Goal: Task Accomplishment & Management: Use online tool/utility

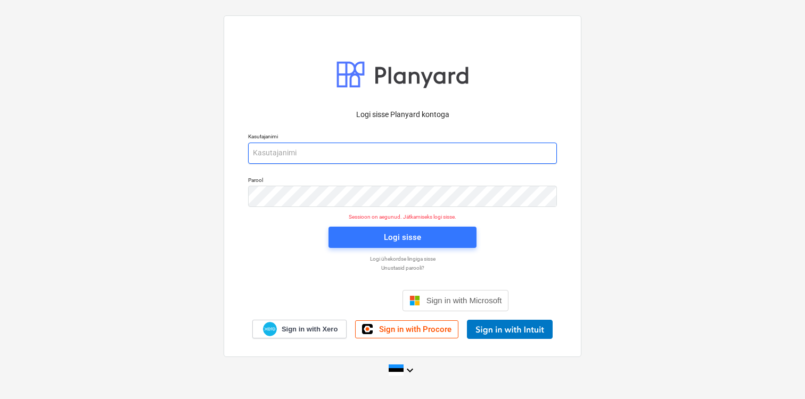
click at [301, 151] on input "email" at bounding box center [402, 153] width 309 height 21
type input "[EMAIL_ADDRESS][DOMAIN_NAME]"
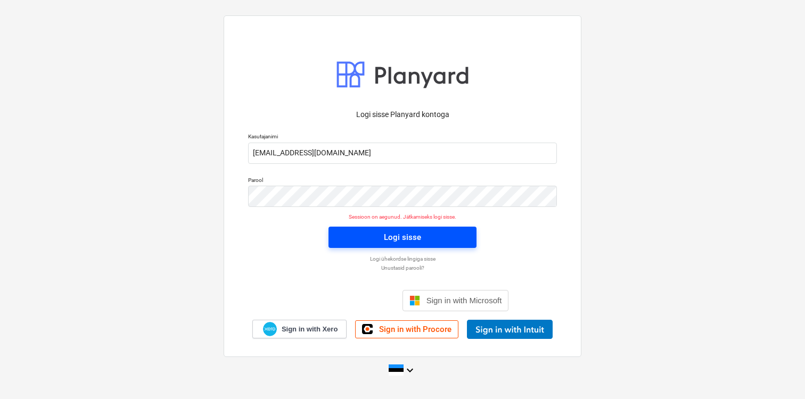
click at [373, 245] on button "Logi sisse" at bounding box center [402, 237] width 148 height 21
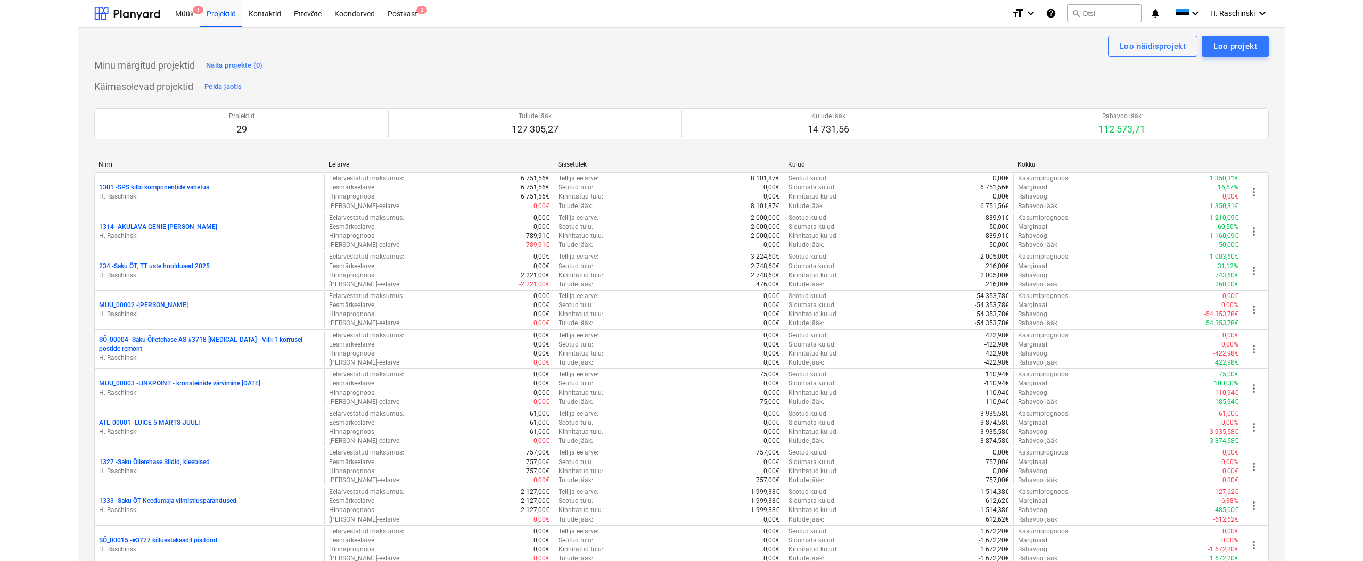
scroll to position [3, 0]
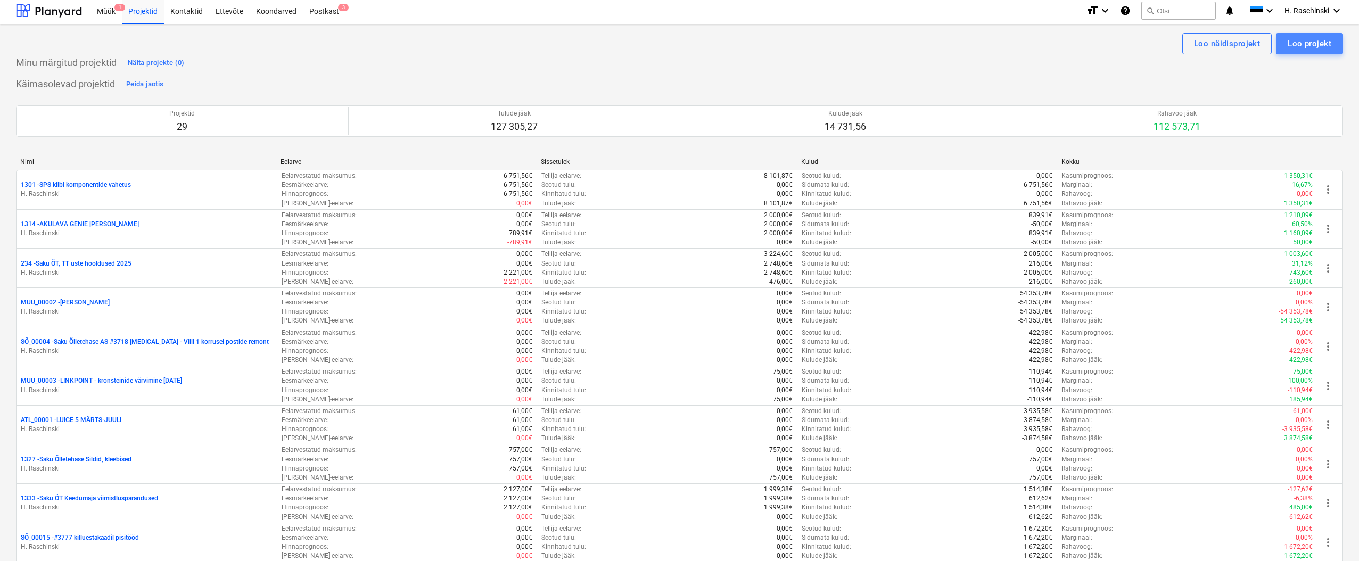
click at [804, 46] on div "Loo projekt" at bounding box center [1310, 44] width 44 height 14
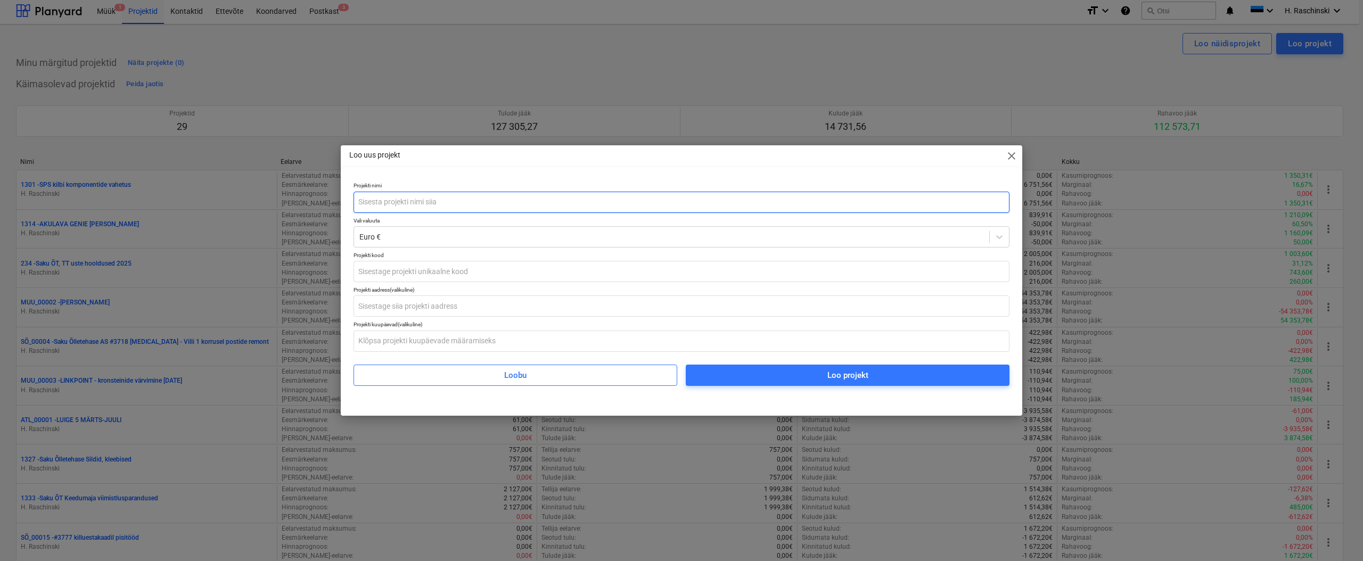
click at [515, 207] on input "text" at bounding box center [682, 202] width 656 height 21
type input "EE622 check-out seina likvideerimine, el.tööd"
type input "LE_00053"
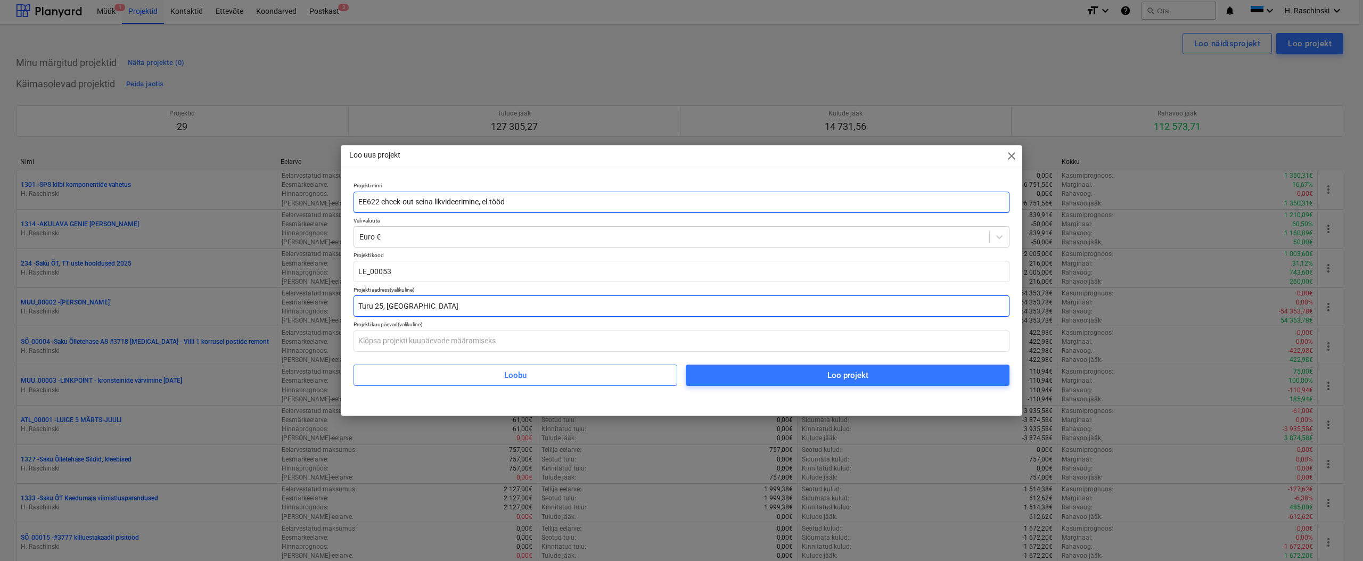
type input "Turu 25, [GEOGRAPHIC_DATA]"
click at [556, 206] on input "EE622 check-out seina likvideerimine, el.tööd" at bounding box center [682, 202] width 656 height 21
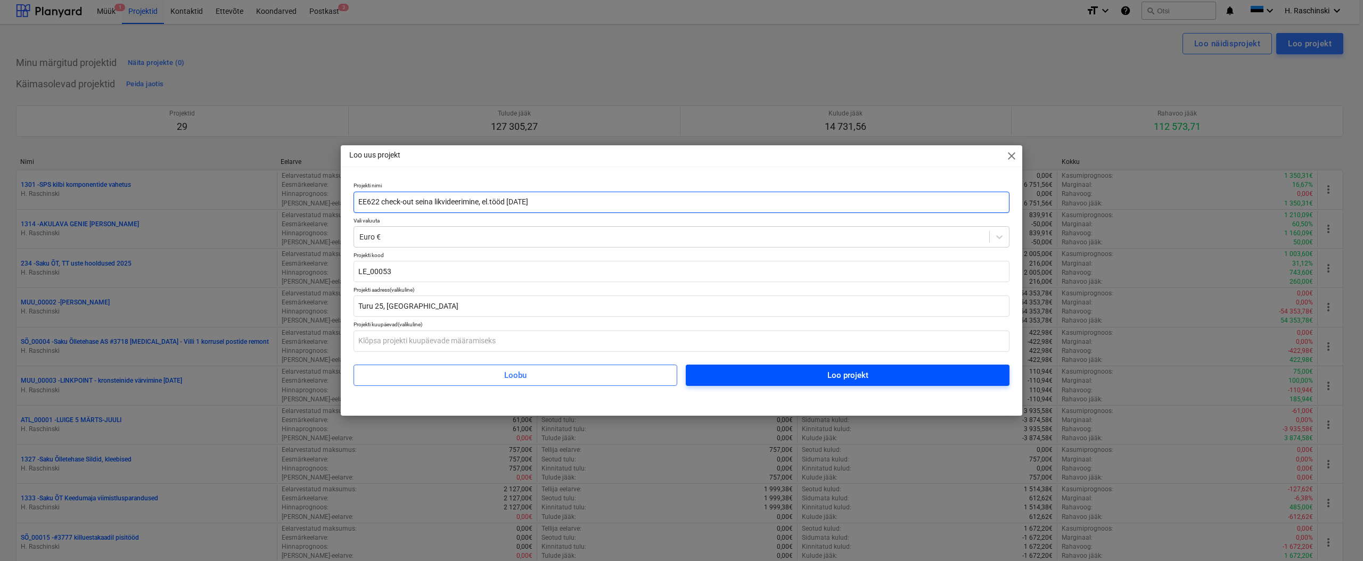
type input "EE622 check-out seina likvideerimine, el.tööd [DATE]"
click at [770, 372] on span "Loo projekt" at bounding box center [847, 375] width 298 height 14
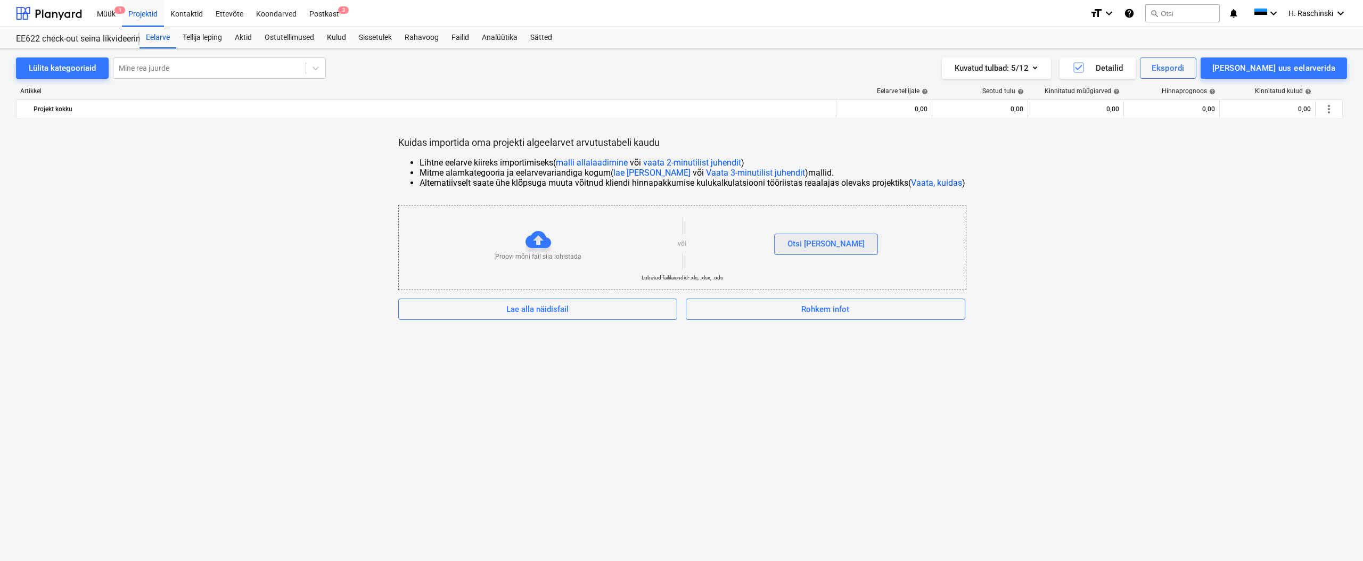
click at [804, 250] on div "Otsi [PERSON_NAME]" at bounding box center [825, 244] width 77 height 14
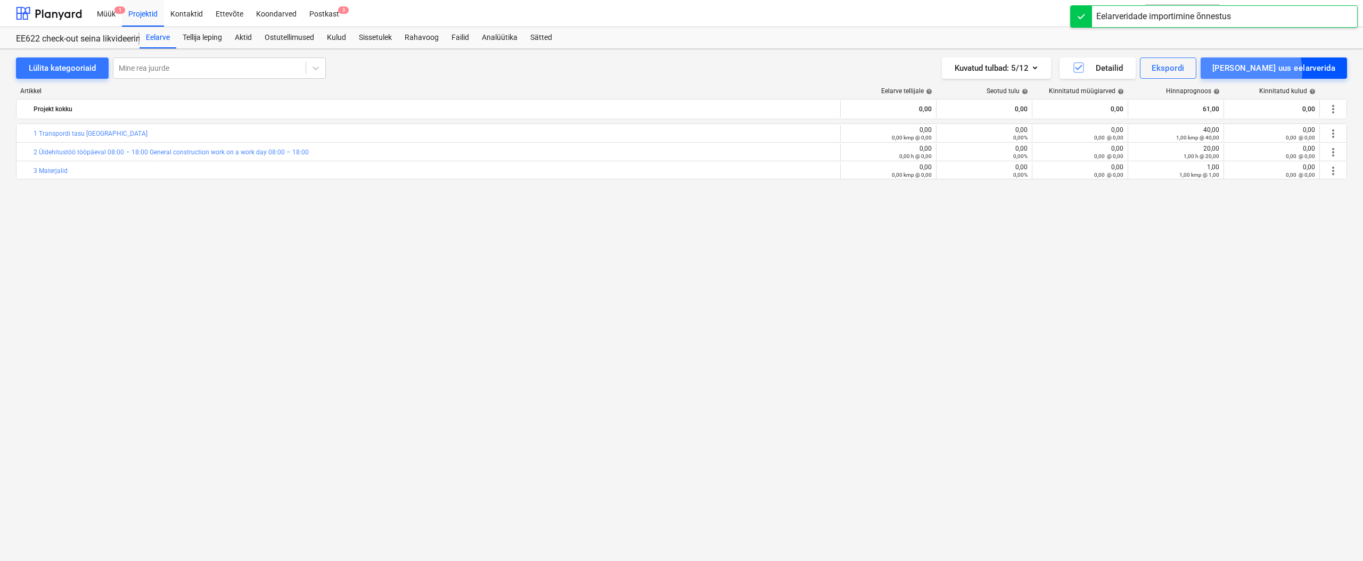
click at [804, 72] on div "[PERSON_NAME] uus eelarverida" at bounding box center [1273, 68] width 123 height 14
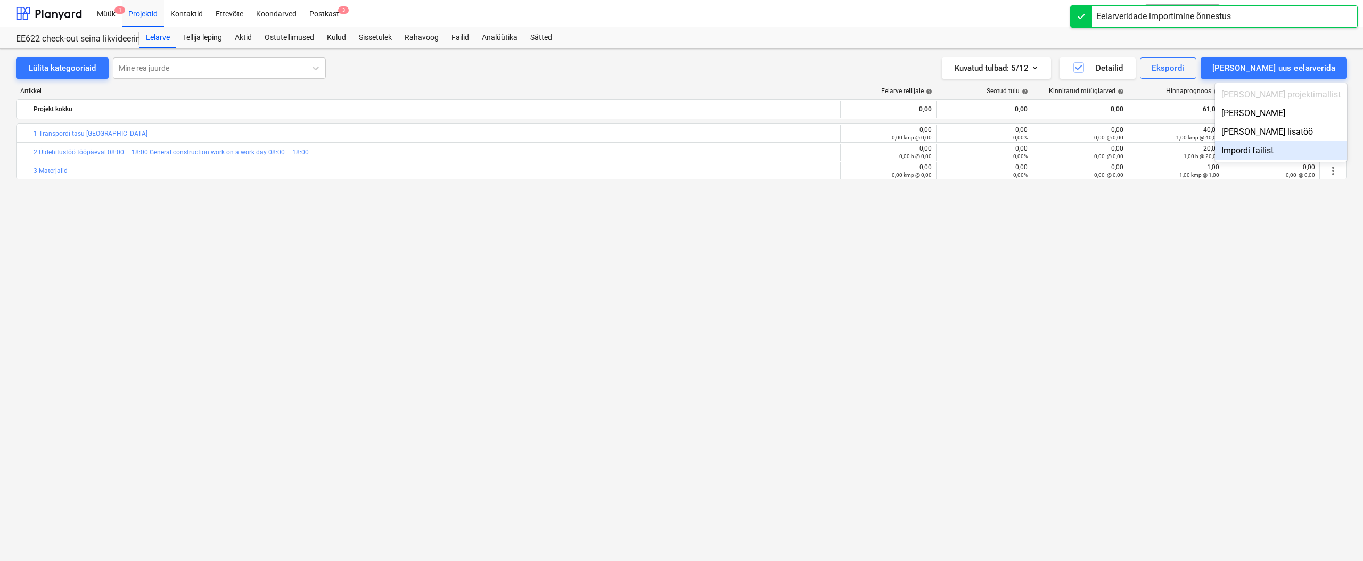
drag, startPoint x: 1242, startPoint y: 225, endPoint x: 1248, endPoint y: 219, distance: 7.9
click at [804, 224] on div at bounding box center [681, 280] width 1363 height 561
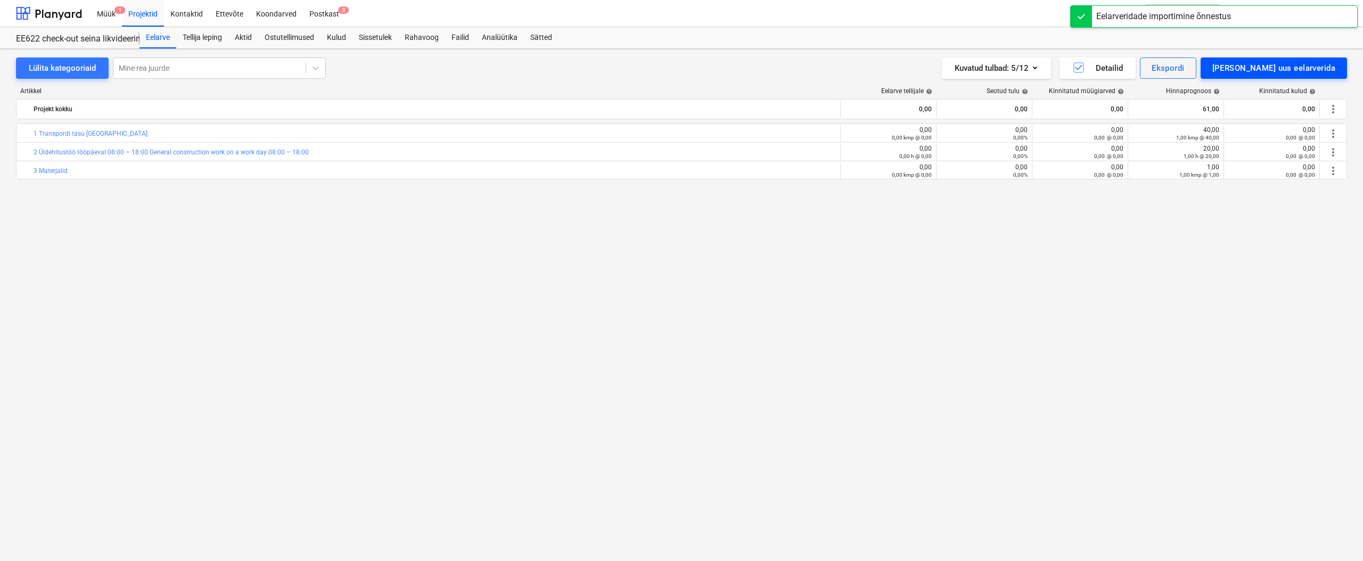
click at [804, 61] on div "[PERSON_NAME] uus eelarverida" at bounding box center [1273, 68] width 123 height 14
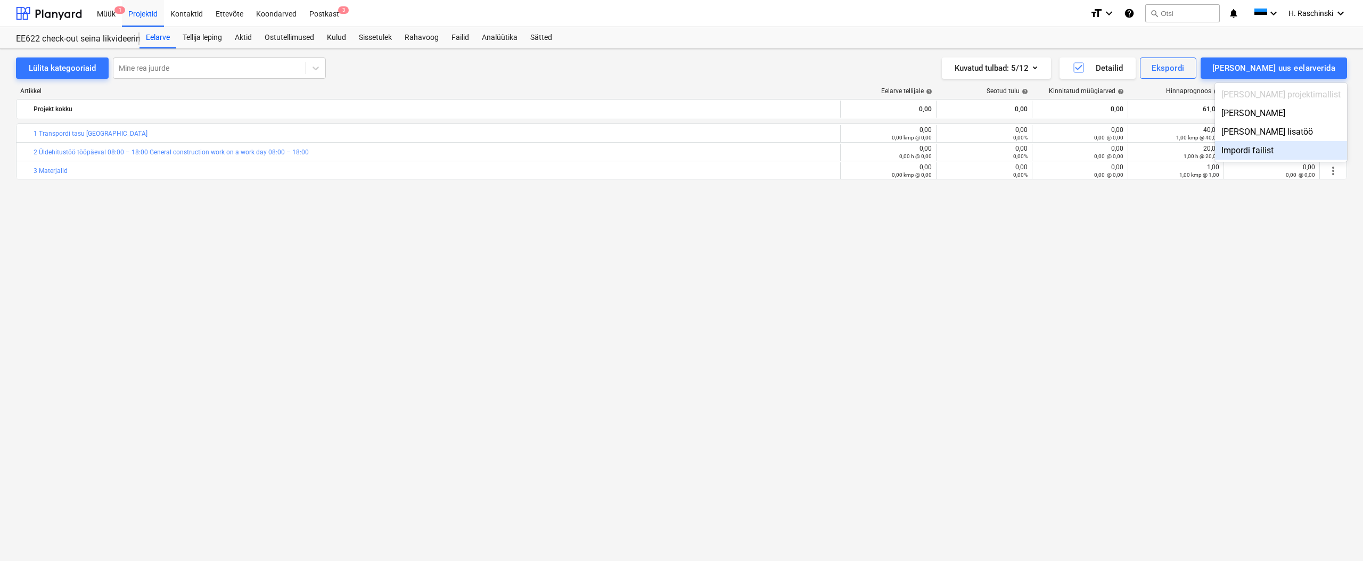
click at [804, 147] on div "Impordi failist" at bounding box center [1281, 150] width 132 height 19
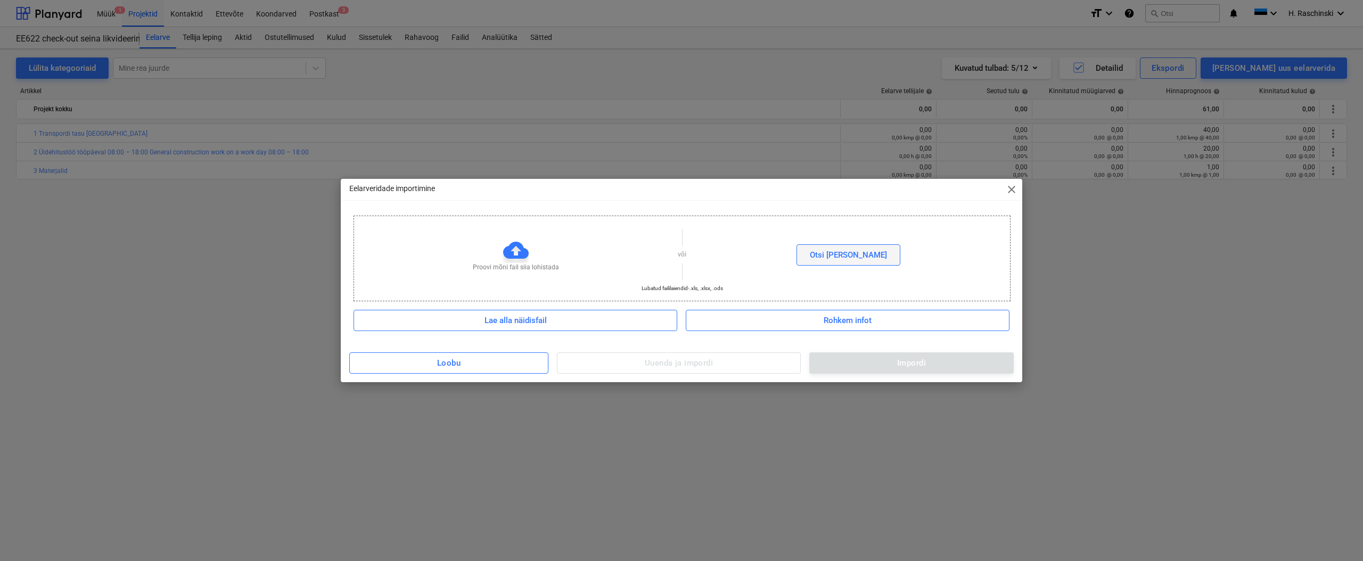
click at [804, 254] on div "Otsi [PERSON_NAME]" at bounding box center [848, 255] width 77 height 14
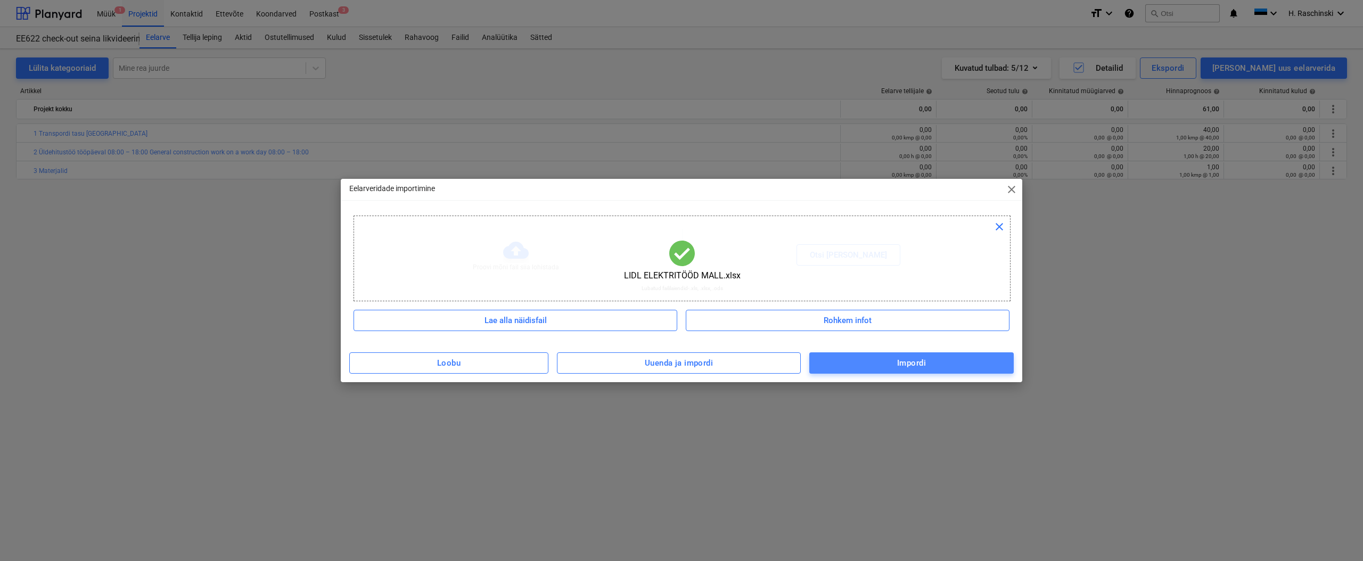
click at [804, 361] on div "Impordi" at bounding box center [911, 363] width 29 height 14
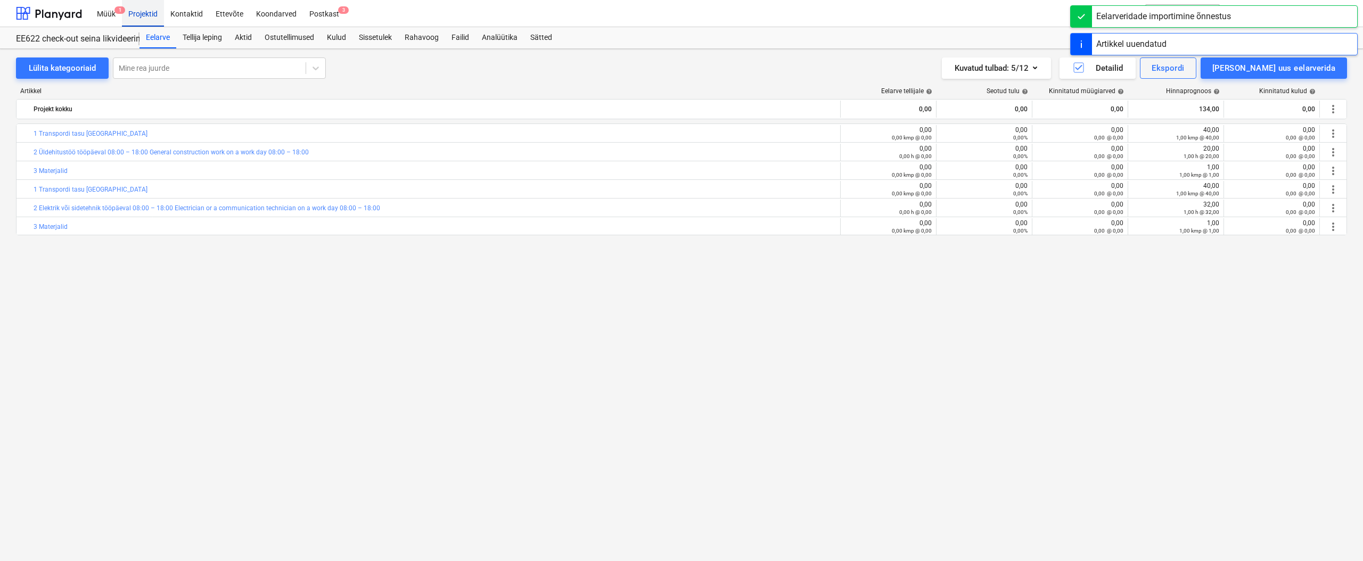
click at [144, 13] on div "Projektid" at bounding box center [143, 12] width 42 height 27
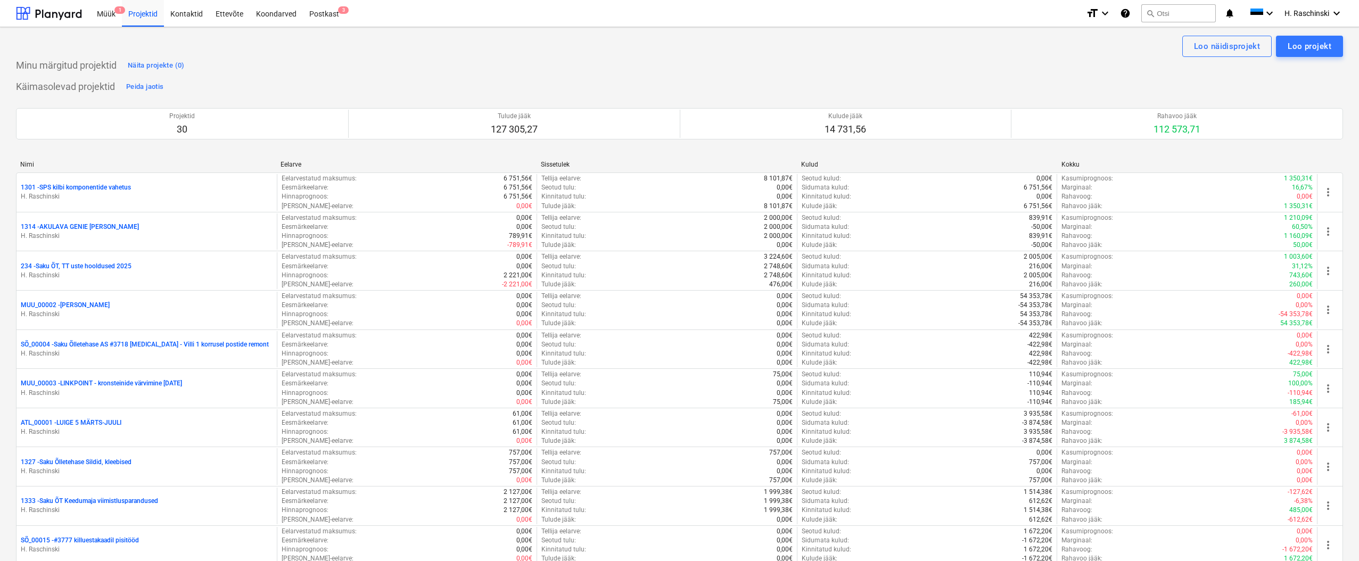
scroll to position [573, 0]
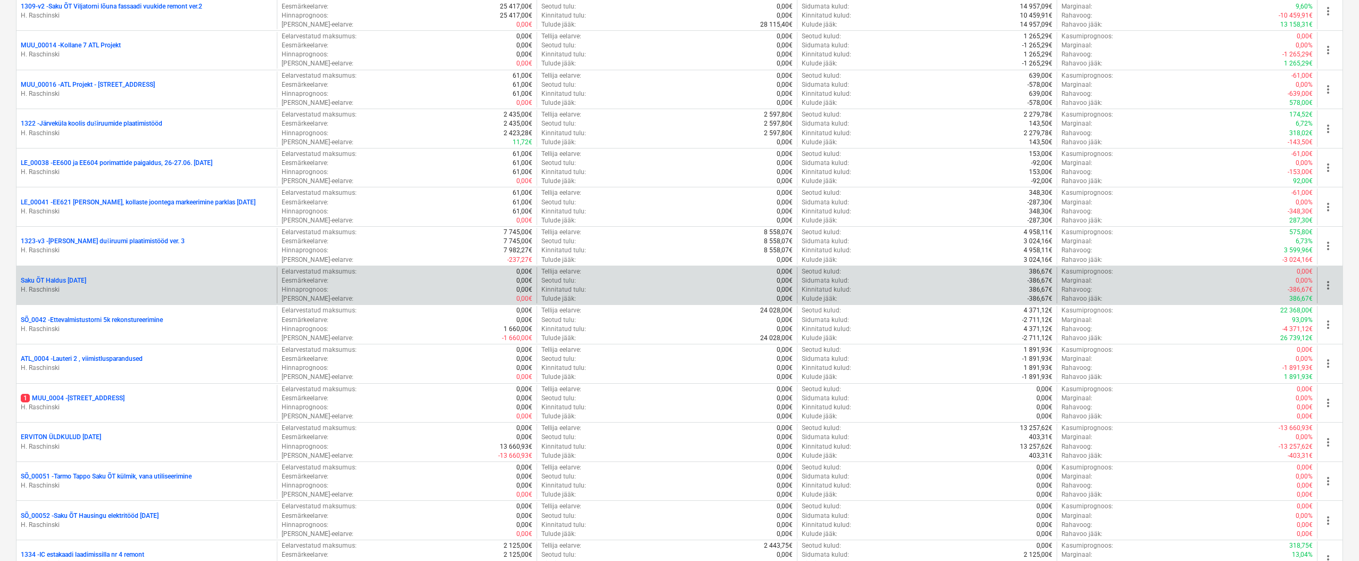
click at [61, 279] on p "Saku ÕT Haldus [DATE]" at bounding box center [53, 280] width 65 height 9
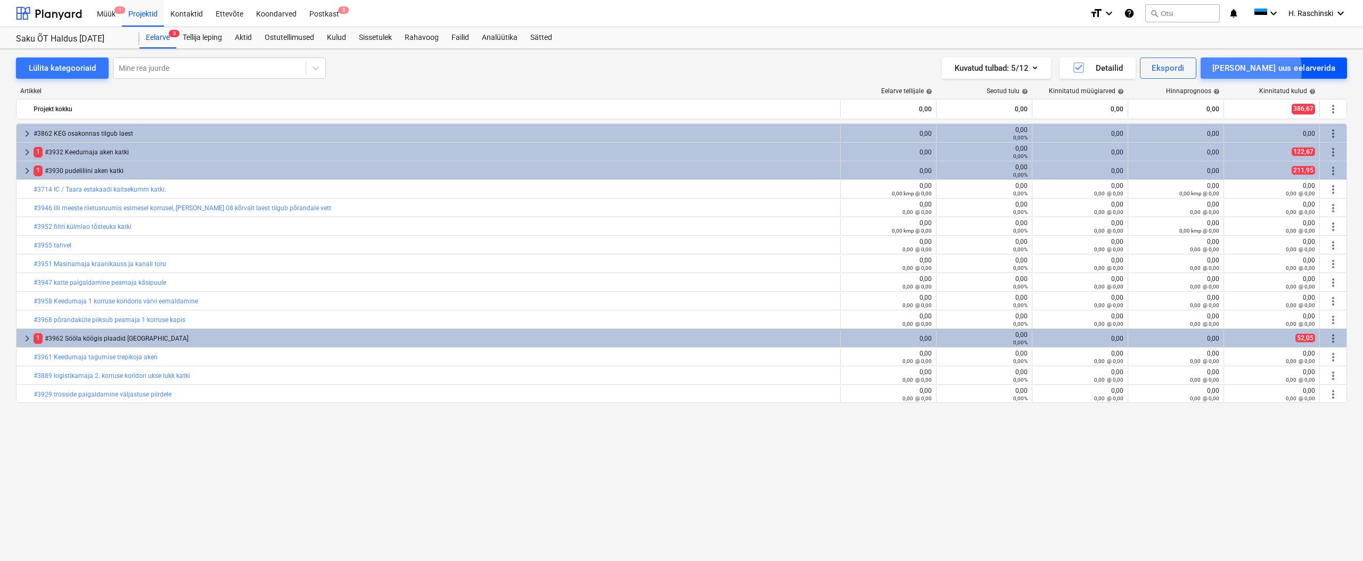
click at [804, 71] on div "[PERSON_NAME] uus eelarverida" at bounding box center [1273, 68] width 123 height 14
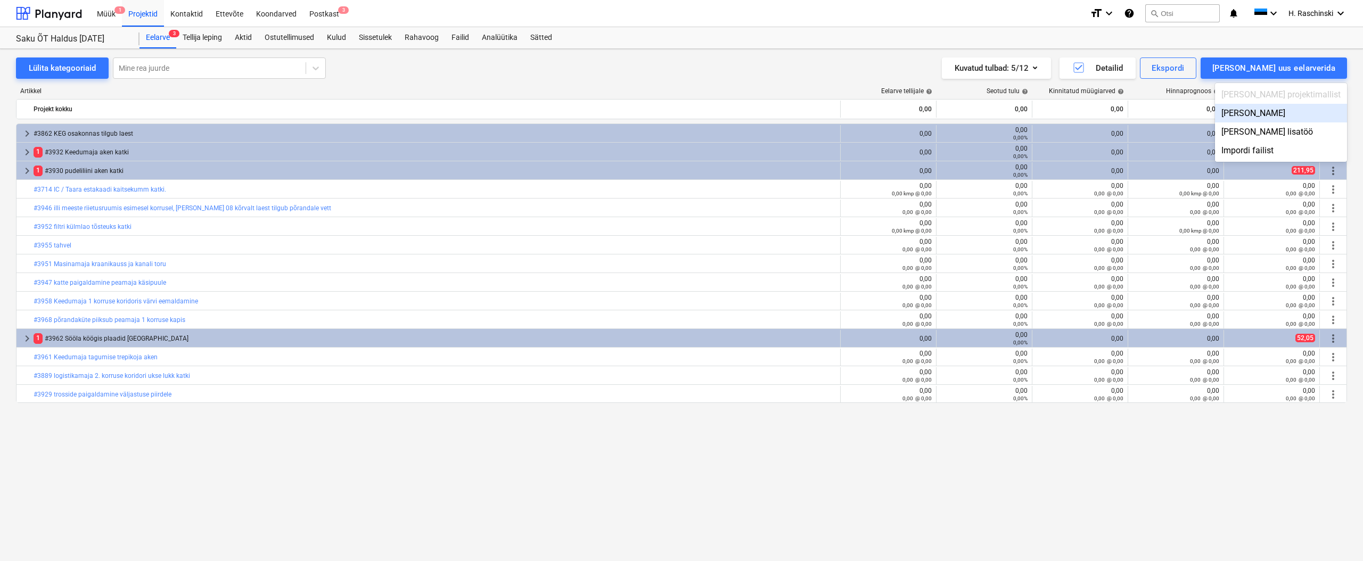
click at [804, 112] on div "[PERSON_NAME]" at bounding box center [1281, 113] width 132 height 19
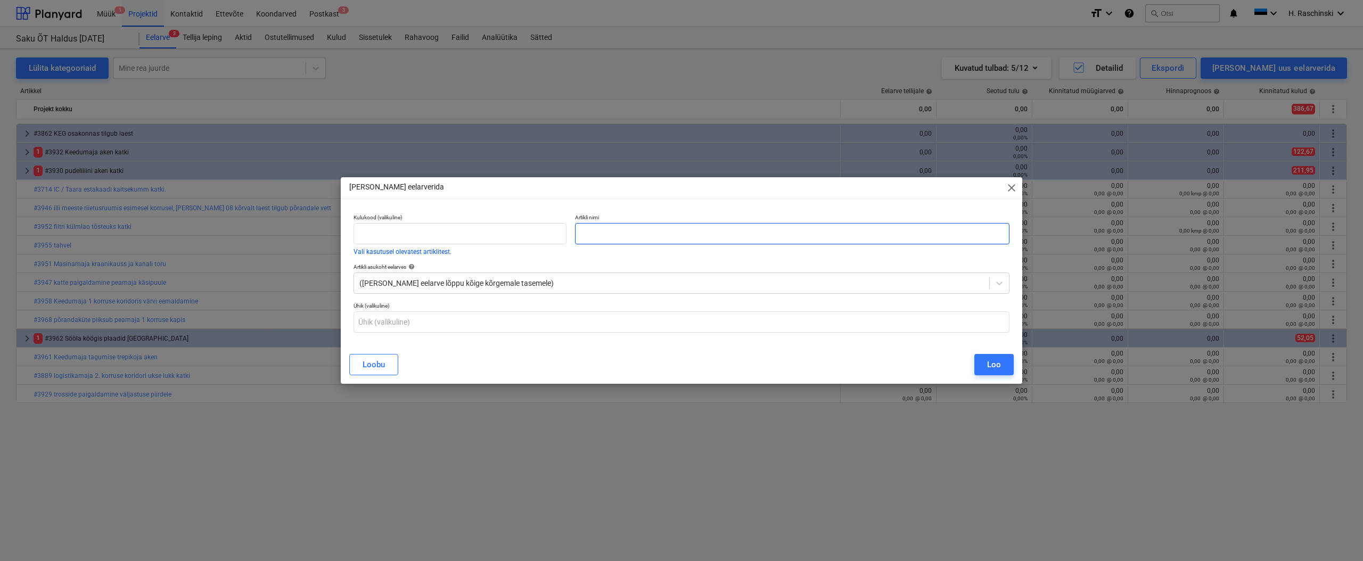
click at [668, 235] on input "text" at bounding box center [792, 233] width 434 height 21
paste input "#3984 märkide paigaldamine 3 väravale"
type input "#3984 märkide paigaldamine 3 väravale"
click at [804, 360] on button "Loo" at bounding box center [993, 364] width 39 height 21
